Goal: Transaction & Acquisition: Purchase product/service

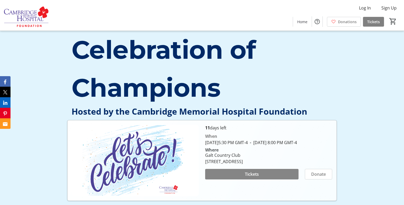
click at [243, 180] on span at bounding box center [251, 174] width 93 height 13
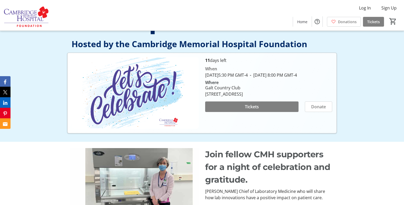
scroll to position [67, 0]
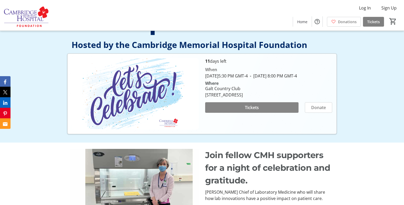
click at [278, 113] on span at bounding box center [251, 107] width 93 height 13
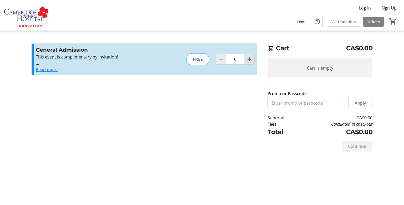
click at [249, 61] on mat-icon "Increment by one" at bounding box center [249, 59] width 6 height 6
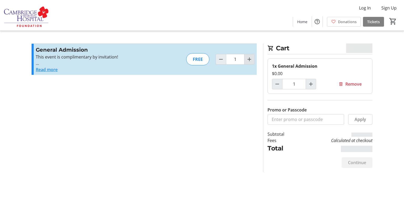
click at [249, 61] on mat-icon "Increment by one" at bounding box center [249, 59] width 6 height 6
type input "2"
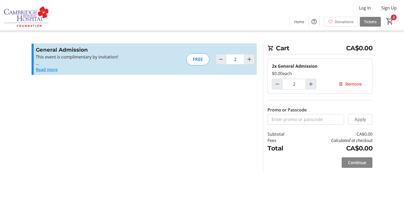
click at [359, 161] on span "Continue" at bounding box center [357, 162] width 18 height 6
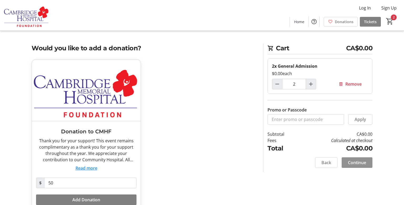
click at [359, 161] on span "Continue" at bounding box center [357, 162] width 18 height 6
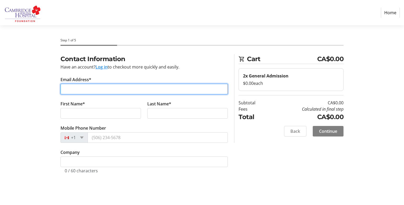
click at [154, 89] on input "Email Address*" at bounding box center [144, 89] width 167 height 11
type input "[EMAIL_ADDRESS][DOMAIN_NAME]"
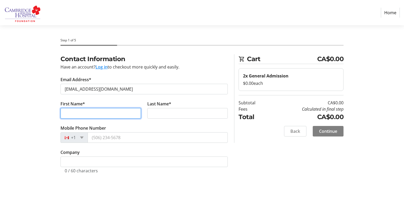
type input "[PERSON_NAME]"
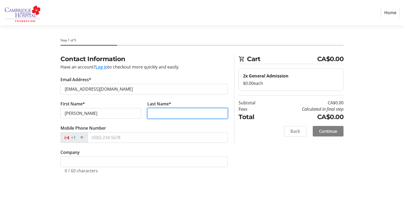
type input "[PERSON_NAME]"
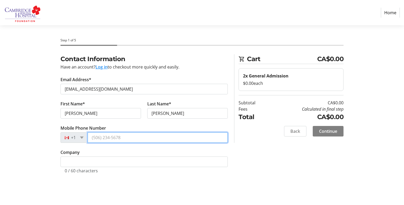
type input "[PHONE_NUMBER]"
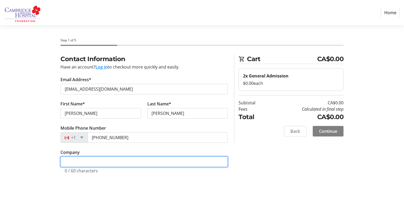
click at [117, 161] on input "Company" at bounding box center [144, 161] width 167 height 11
type input "Blaze & Bourbon"
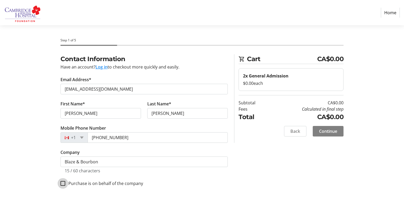
click at [63, 183] on input "Purchase is on behalf of the company" at bounding box center [63, 183] width 5 height 5
checkbox input "true"
click at [329, 132] on span "Continue" at bounding box center [328, 131] width 18 height 6
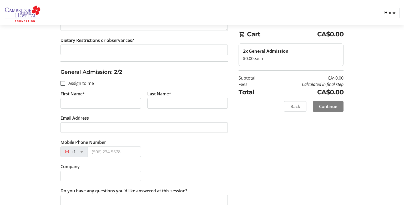
scroll to position [201, 0]
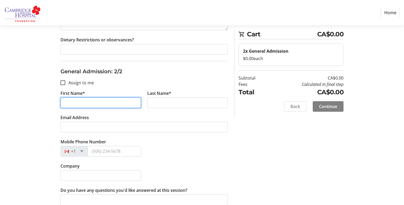
click at [109, 103] on input "First Name*" at bounding box center [101, 102] width 81 height 11
type input "[PERSON_NAME]"
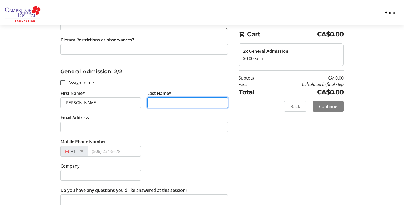
type input "[PERSON_NAME]"
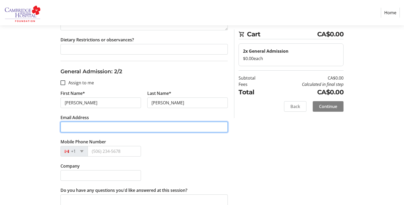
type input "[EMAIL_ADDRESS][DOMAIN_NAME]"
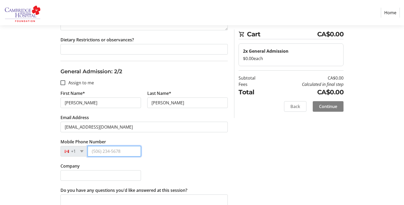
type input "[PHONE_NUMBER]"
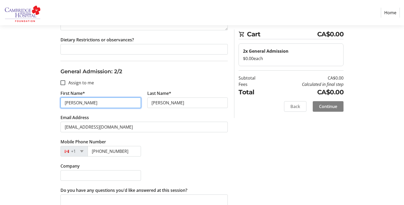
scroll to position [236, 0]
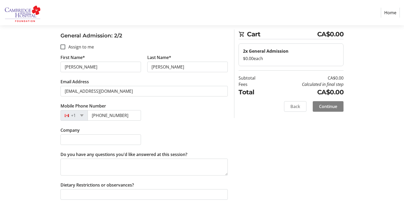
click at [191, 132] on div "Company" at bounding box center [144, 139] width 174 height 24
click at [98, 140] on input "Company" at bounding box center [101, 139] width 81 height 11
type input "Blaze & Bourbon"
click at [330, 107] on span "Continue" at bounding box center [328, 106] width 18 height 6
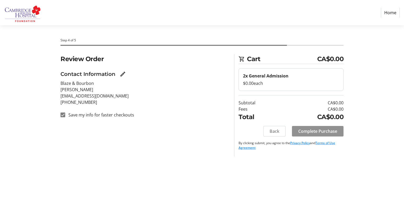
click at [312, 130] on span "Complete Purchase" at bounding box center [317, 131] width 39 height 6
